Goal: Task Accomplishment & Management: Manage account settings

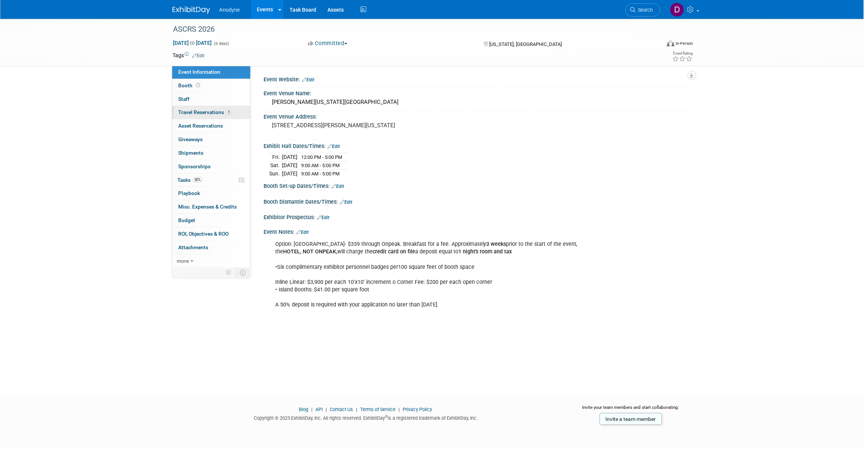
click at [202, 108] on link "1 Travel Reservations 1" at bounding box center [211, 112] width 78 height 13
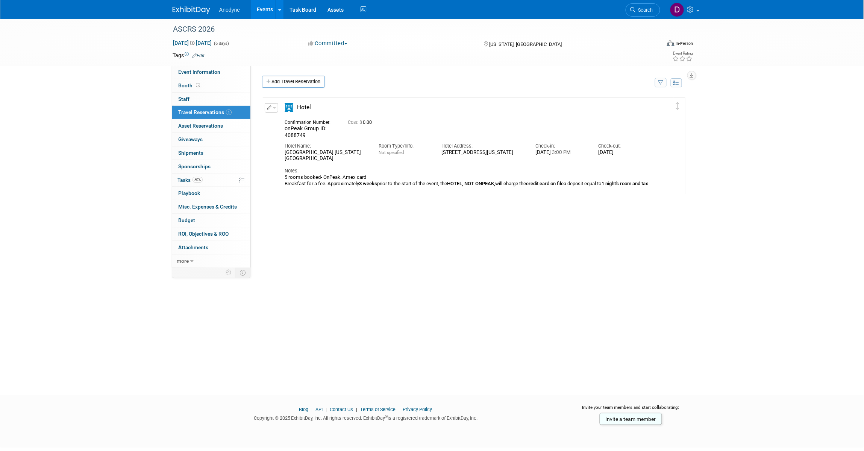
click at [197, 14] on div "Anodyne Events Add Event Bulk Upload Events Shareable Event Boards Recently Vie…" at bounding box center [432, 9] width 519 height 19
click at [199, 11] on img at bounding box center [192, 10] width 38 height 8
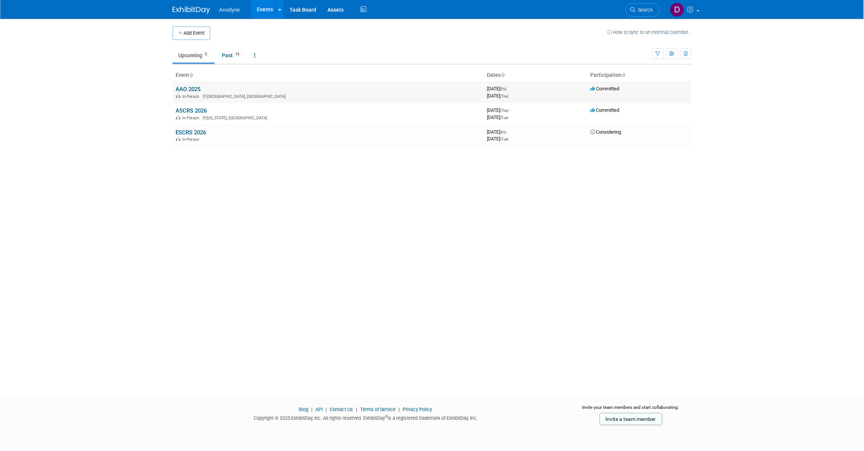
click at [180, 88] on link "AAO 2025" at bounding box center [188, 89] width 25 height 7
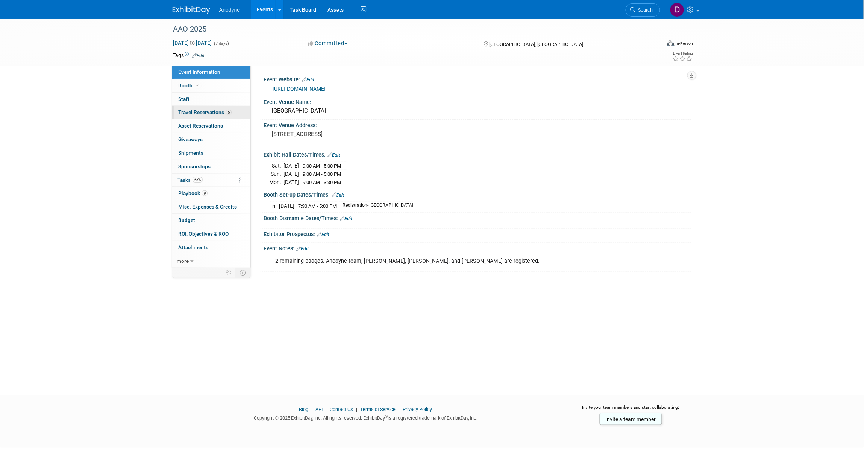
click at [212, 111] on span "Travel Reservations 5" at bounding box center [204, 112] width 53 height 6
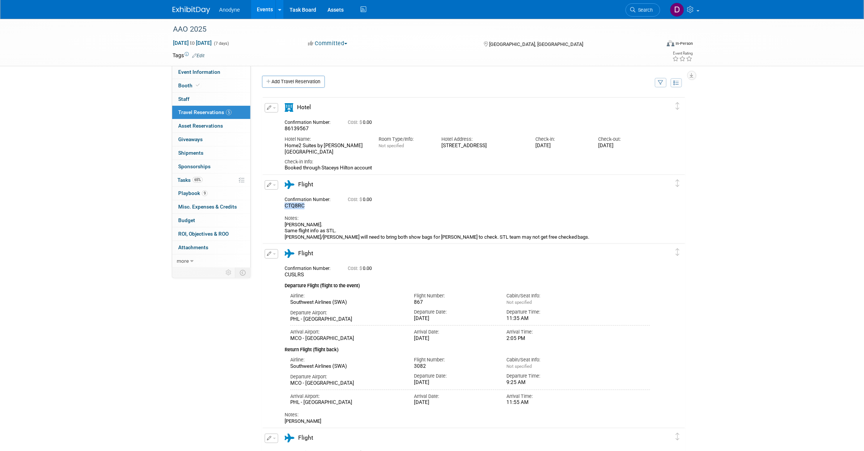
drag, startPoint x: 309, startPoint y: 206, endPoint x: 285, endPoint y: 205, distance: 24.1
click at [285, 205] on div "CTQ8RC" at bounding box center [311, 205] width 52 height 7
copy span "CTQ8RC"
click at [164, 199] on div "AAO 2025 Oct 17, 2025 to Oct 23, 2025 (7 days) Oct 17, 2025 to Oct 23, 2025 Com…" at bounding box center [432, 366] width 864 height 694
click at [193, 76] on link "Event Information" at bounding box center [211, 71] width 78 height 13
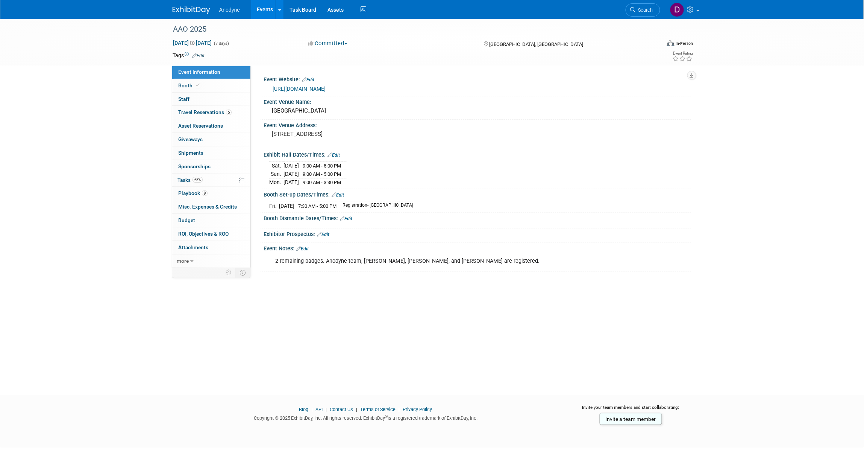
click at [779, 140] on div "AAO 2025 Oct 17, 2025 to Oct 23, 2025 (7 days) Oct 17, 2025 to Oct 23, 2025 Com…" at bounding box center [432, 200] width 864 height 362
click at [619, 99] on div "Event Venue Name:" at bounding box center [478, 100] width 428 height 9
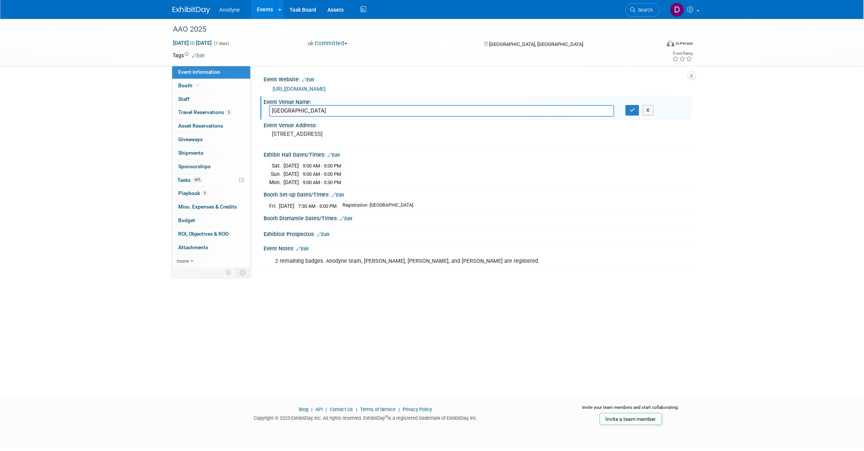
click at [125, 144] on div "AAO 2025 Oct 17, 2025 to Oct 23, 2025 (7 days) Oct 17, 2025 to Oct 23, 2025 Com…" at bounding box center [432, 200] width 864 height 362
click at [632, 109] on icon "button" at bounding box center [632, 110] width 5 height 5
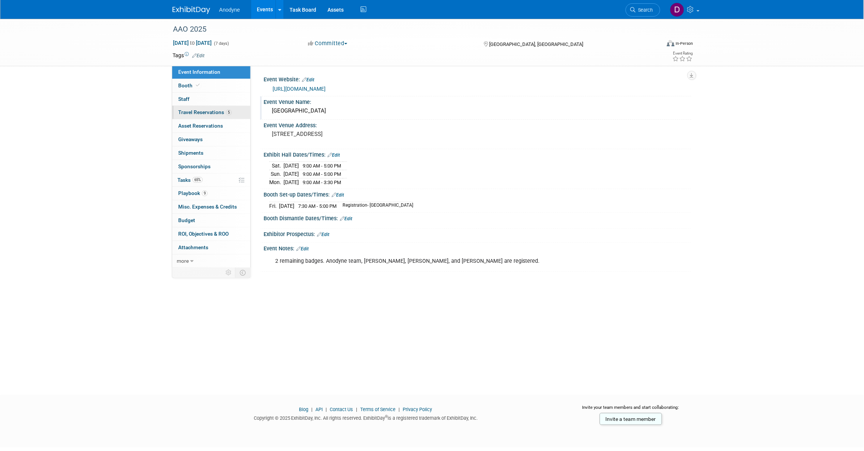
click at [206, 113] on span "Travel Reservations 5" at bounding box center [204, 112] width 53 height 6
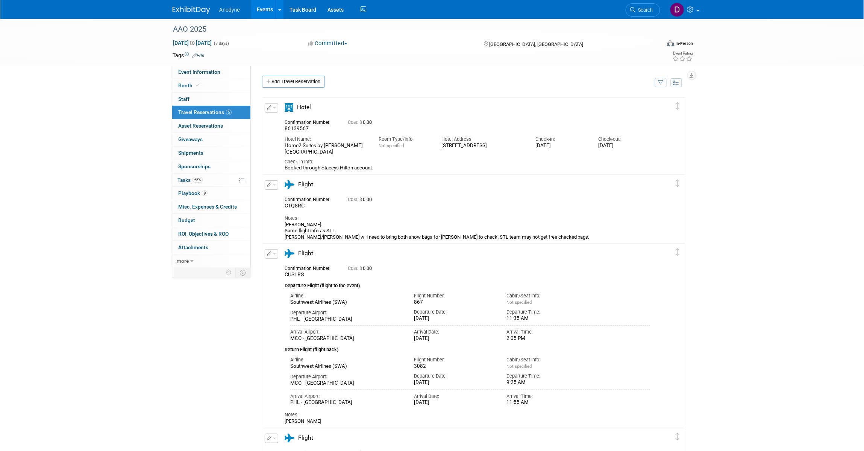
click at [104, 105] on div "AAO 2025 Oct 17, 2025 to Oct 23, 2025 (7 days) Oct 17, 2025 to Oct 23, 2025 Com…" at bounding box center [432, 366] width 864 height 694
click at [194, 71] on span "Event Information" at bounding box center [199, 72] width 42 height 6
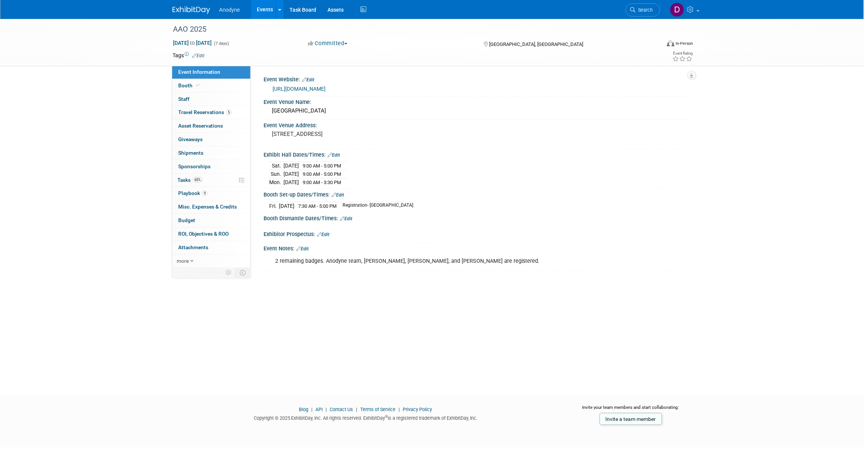
click at [806, 139] on div "AAO 2025 Oct 17, 2025 to Oct 23, 2025 (7 days) Oct 17, 2025 to Oct 23, 2025 Com…" at bounding box center [432, 200] width 864 height 362
click at [130, 116] on div "AAO 2025 Oct 17, 2025 to Oct 23, 2025 (7 days) Oct 17, 2025 to Oct 23, 2025 Com…" at bounding box center [432, 200] width 864 height 362
